Goal: Task Accomplishment & Management: Manage account settings

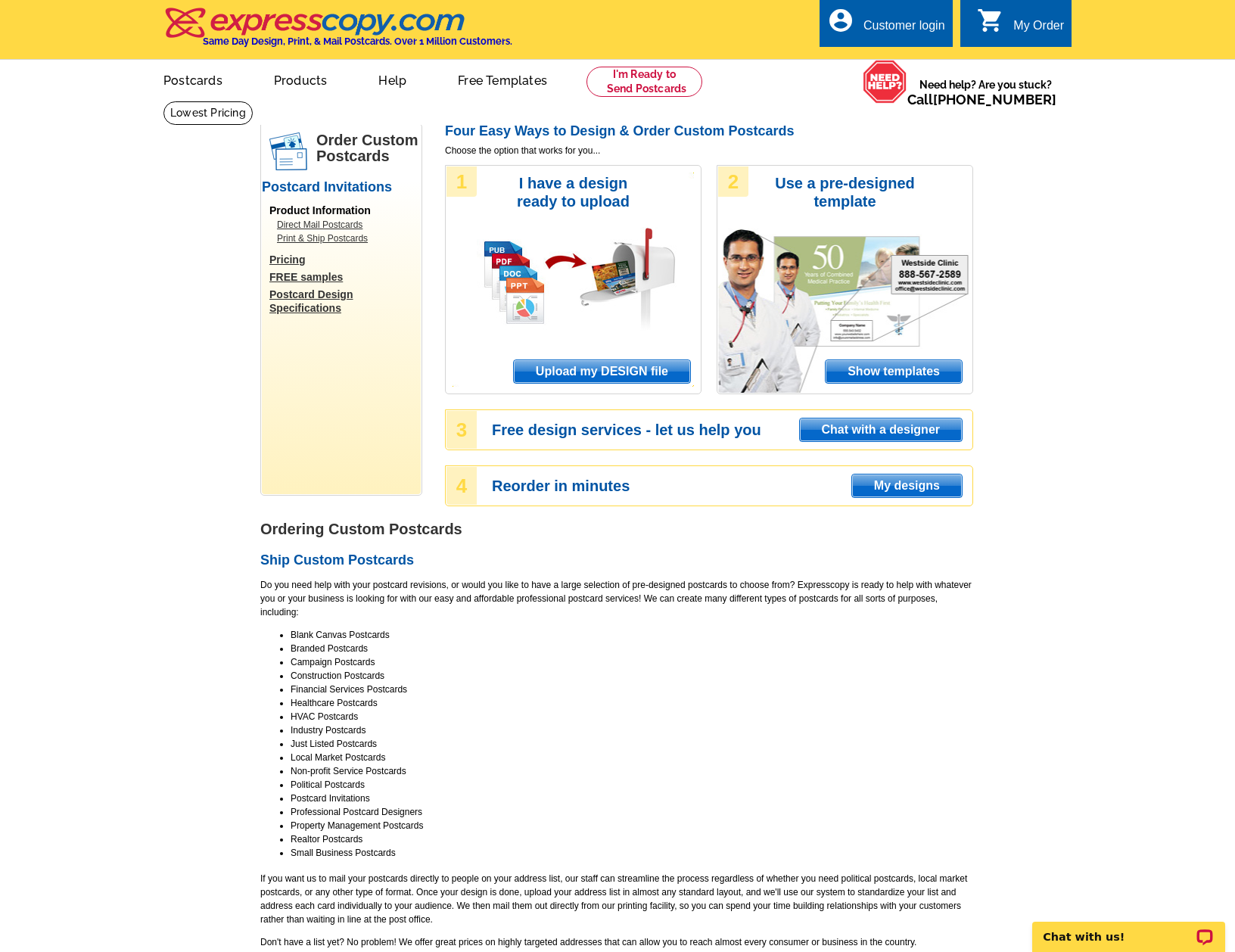
click at [893, 13] on div "account_circle Customer login" at bounding box center [886, 22] width 133 height 47
click at [899, 40] on div "Customer login" at bounding box center [904, 30] width 82 height 21
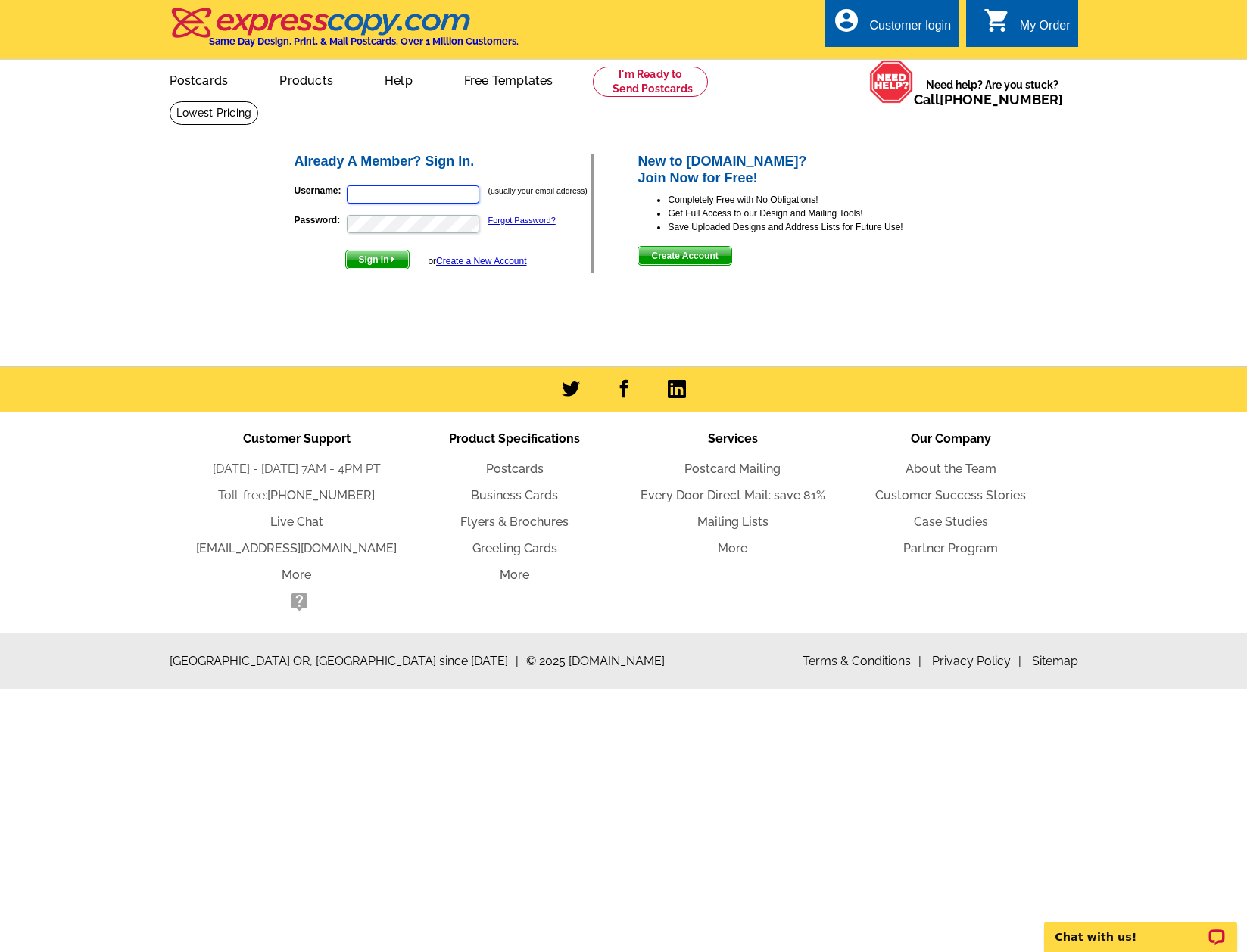
click at [398, 196] on input "Username:" at bounding box center [412, 194] width 132 height 18
type input "[PERSON_NAME][EMAIL_ADDRESS][DOMAIN_NAME]"
